Goal: Transaction & Acquisition: Subscribe to service/newsletter

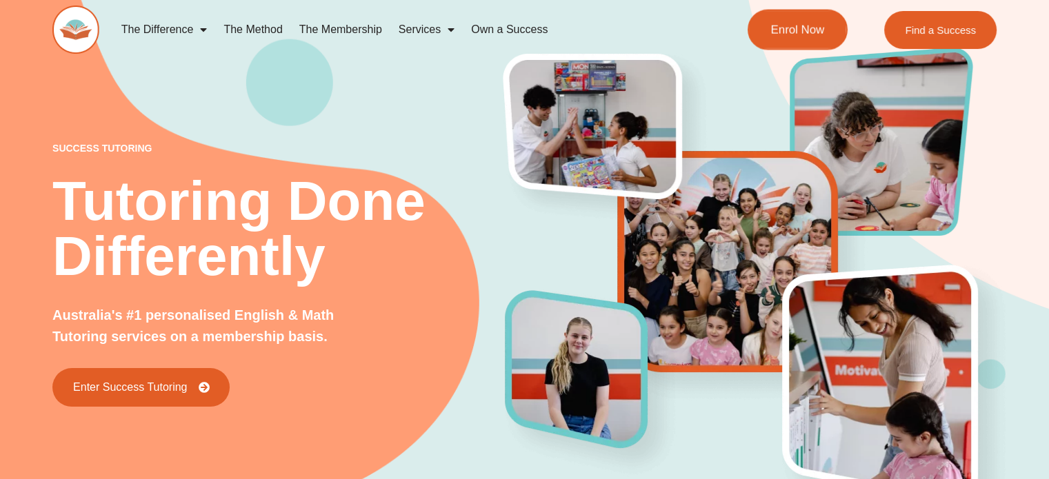
click at [805, 35] on span "Enrol Now" at bounding box center [797, 30] width 54 height 12
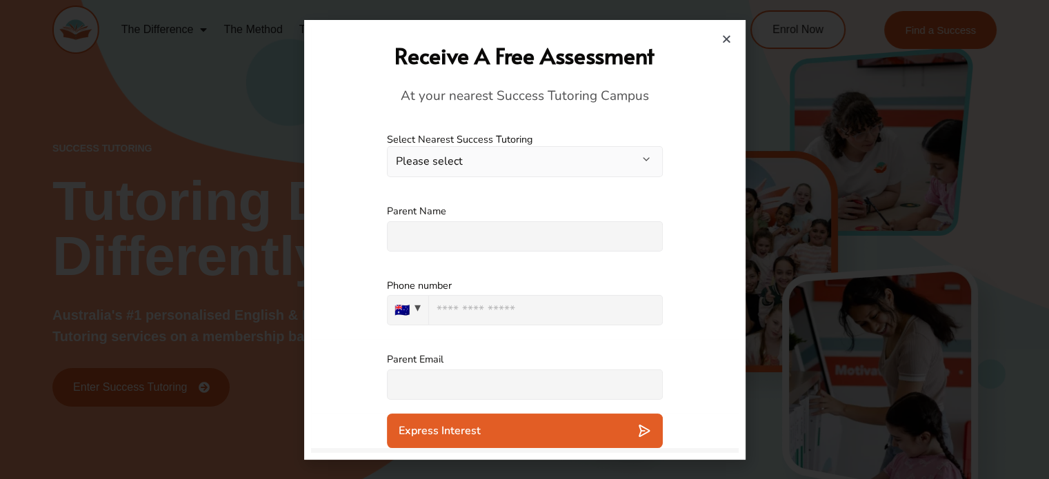
click at [727, 38] on icon "Close" at bounding box center [726, 39] width 10 height 10
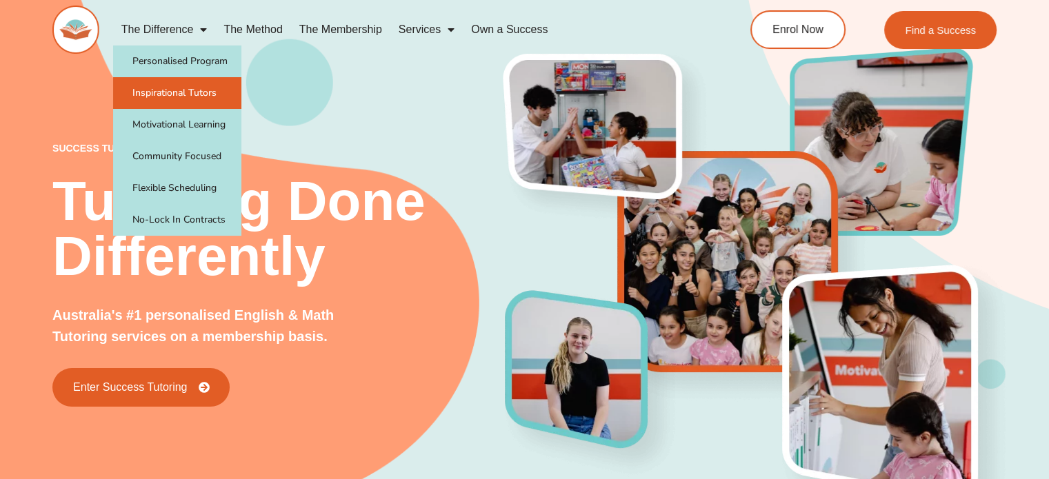
click at [207, 89] on link "Inspirational Tutors" at bounding box center [177, 93] width 128 height 32
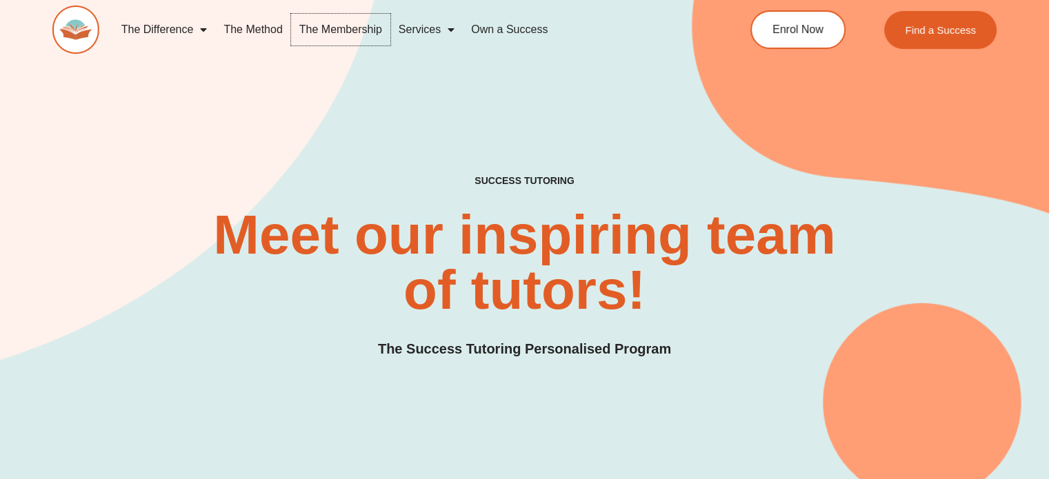
click at [360, 29] on link "The Membership" at bounding box center [340, 30] width 99 height 32
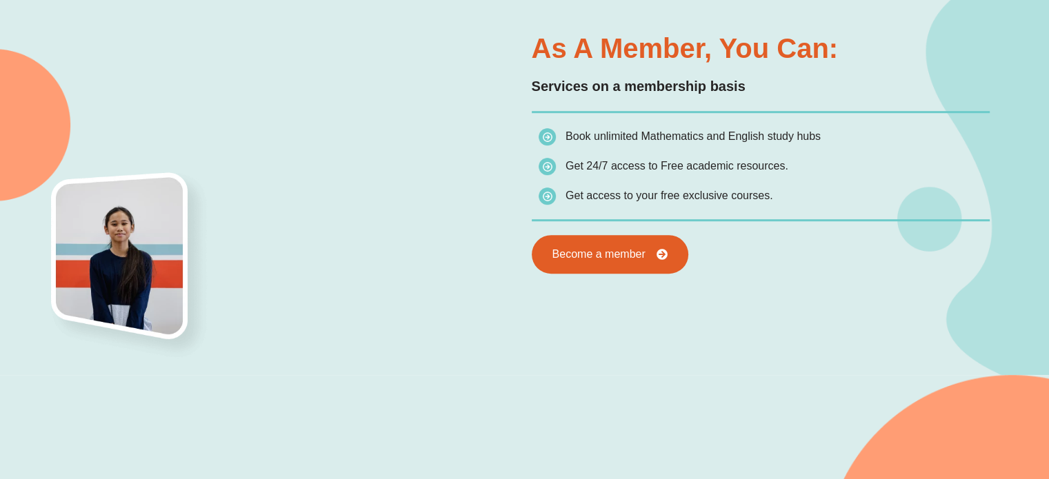
scroll to position [769, 0]
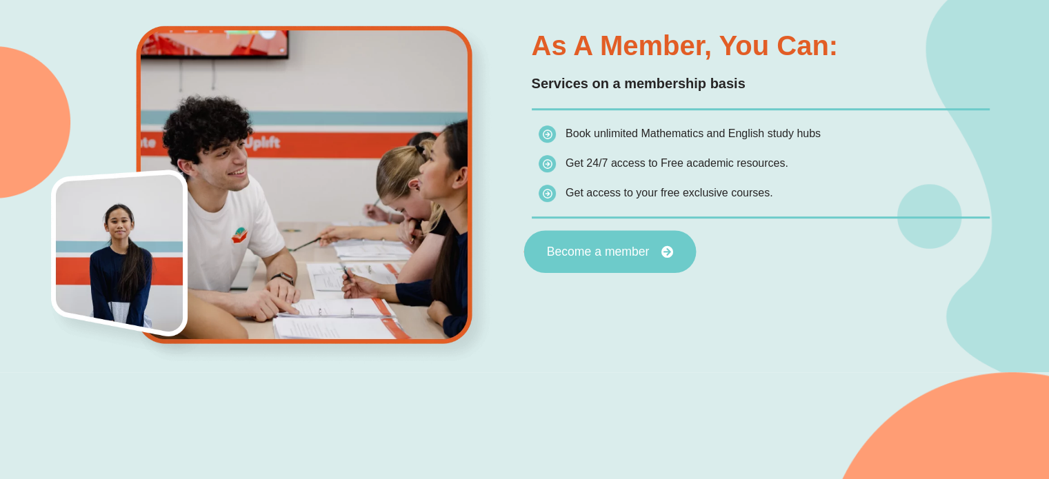
click at [625, 256] on span "Become a member" at bounding box center [597, 251] width 103 height 12
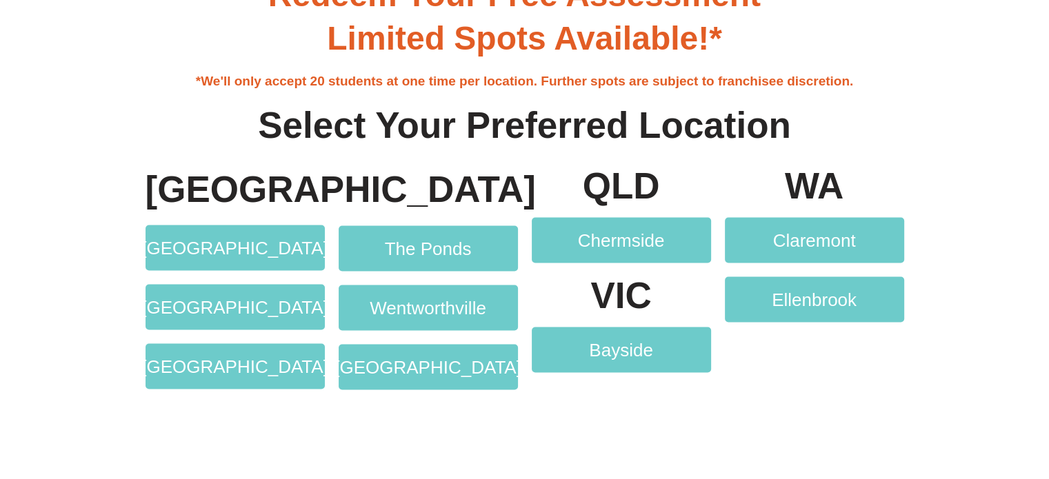
scroll to position [2725, 0]
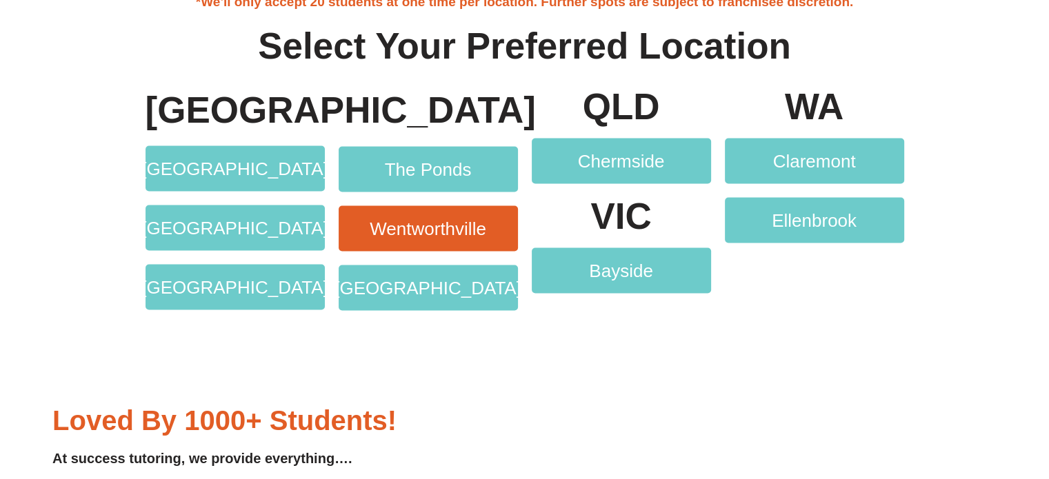
click at [471, 220] on span "Wentworthville" at bounding box center [428, 229] width 117 height 18
